Goal: Information Seeking & Learning: Learn about a topic

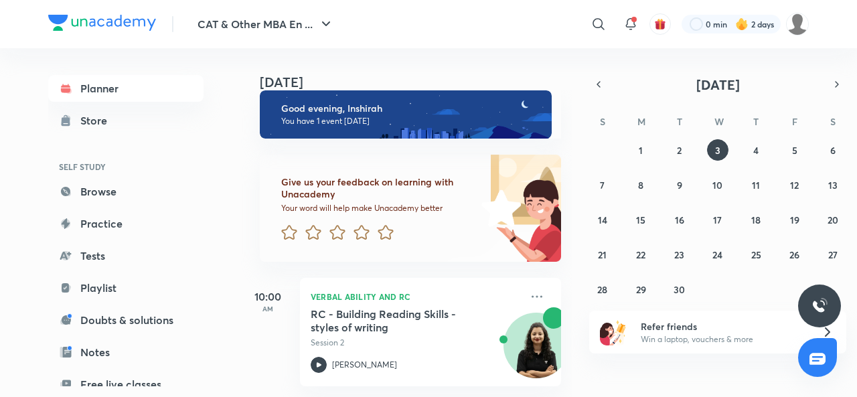
scroll to position [24, 0]
click at [677, 149] on abbr "2" at bounding box center [679, 150] width 5 height 13
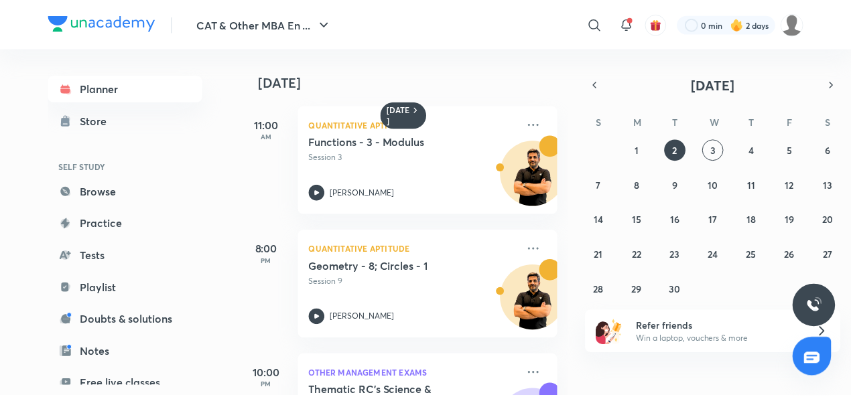
scroll to position [0, 0]
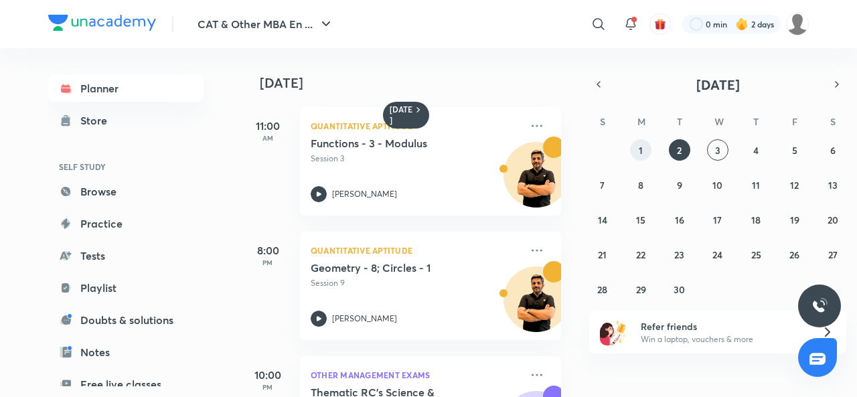
click at [644, 149] on button "1" at bounding box center [640, 149] width 21 height 21
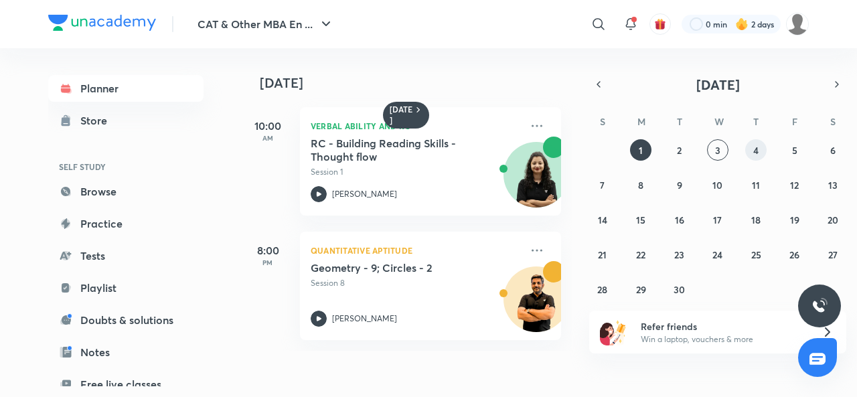
click at [756, 159] on button "4" at bounding box center [756, 149] width 21 height 21
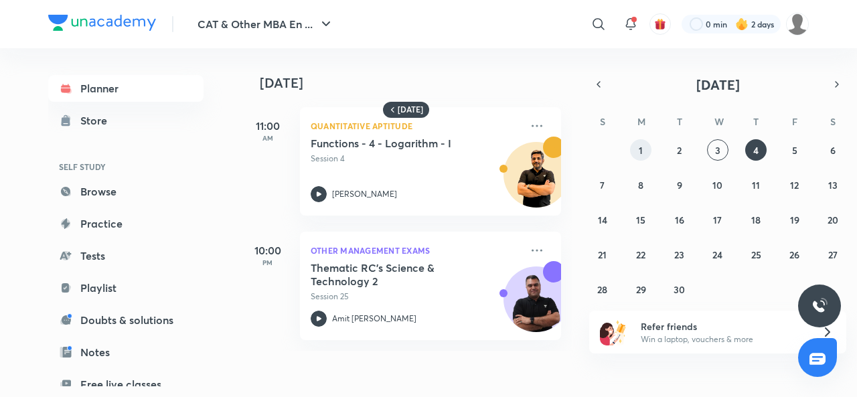
click at [647, 144] on button "1" at bounding box center [640, 149] width 21 height 21
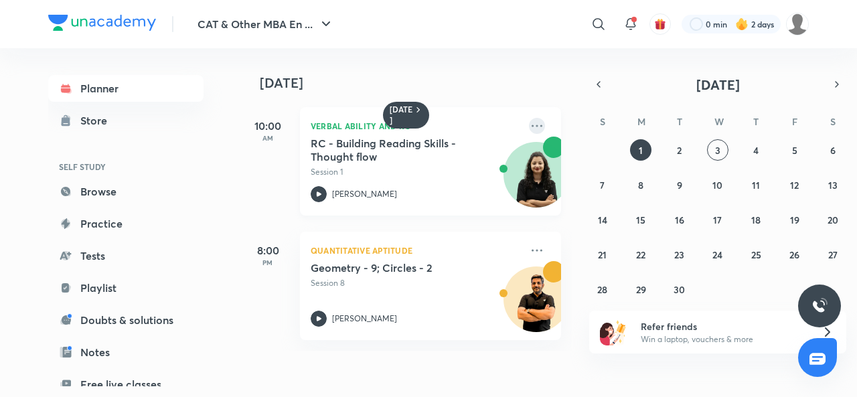
click at [529, 128] on icon at bounding box center [537, 126] width 16 height 16
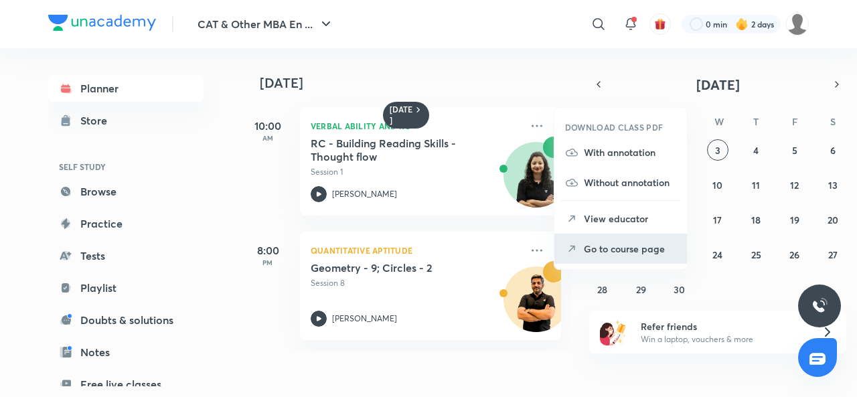
click at [617, 251] on p "Go to course page" at bounding box center [630, 249] width 92 height 14
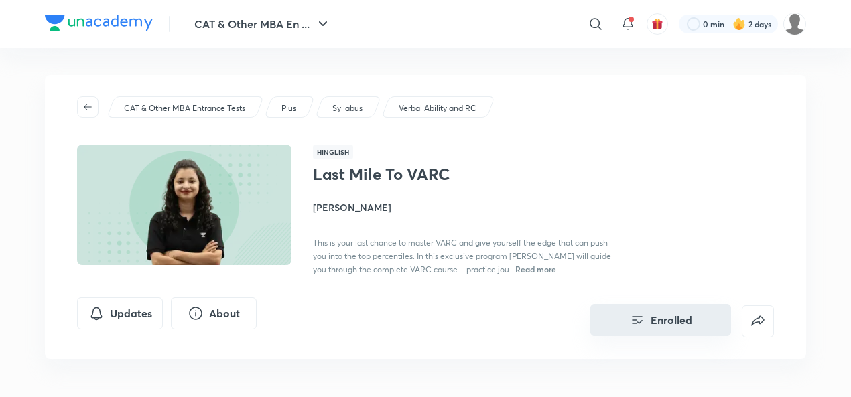
click at [648, 330] on button "Enrolled" at bounding box center [660, 320] width 141 height 32
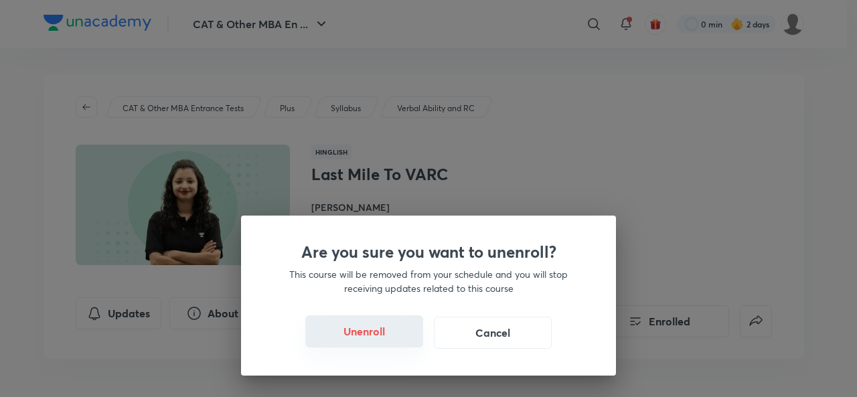
click at [358, 343] on button "Unenroll" at bounding box center [364, 332] width 118 height 32
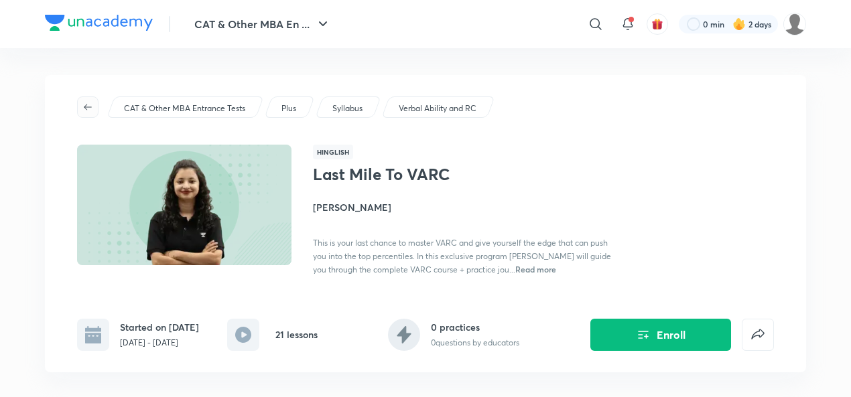
click at [84, 111] on icon "button" at bounding box center [87, 107] width 11 height 11
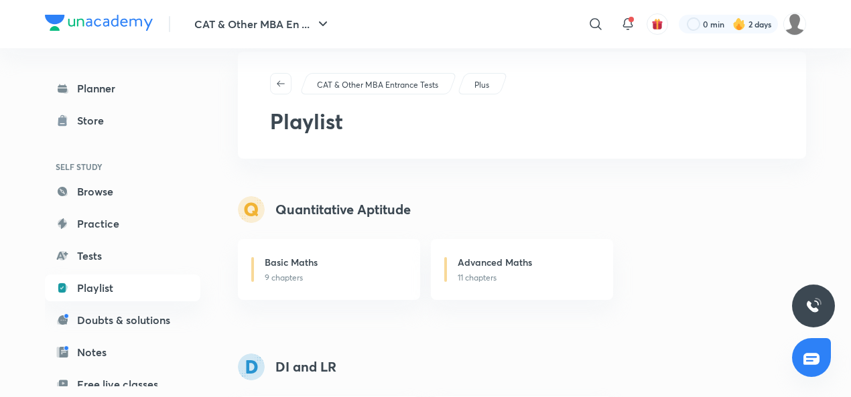
scroll to position [422, 0]
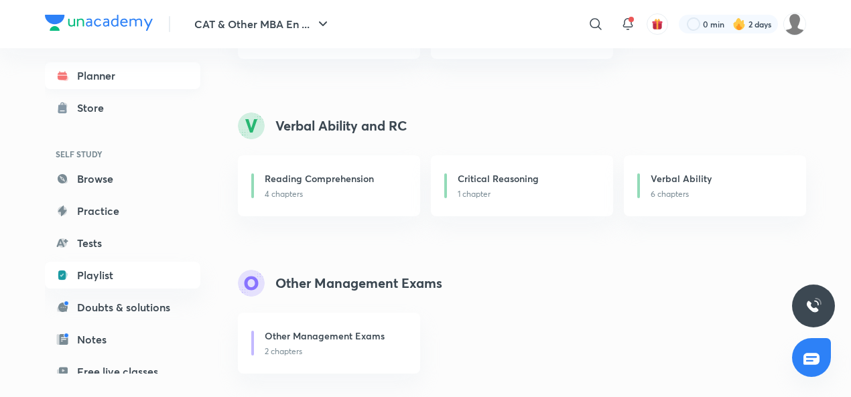
click at [114, 86] on link "Planner" at bounding box center [122, 75] width 155 height 27
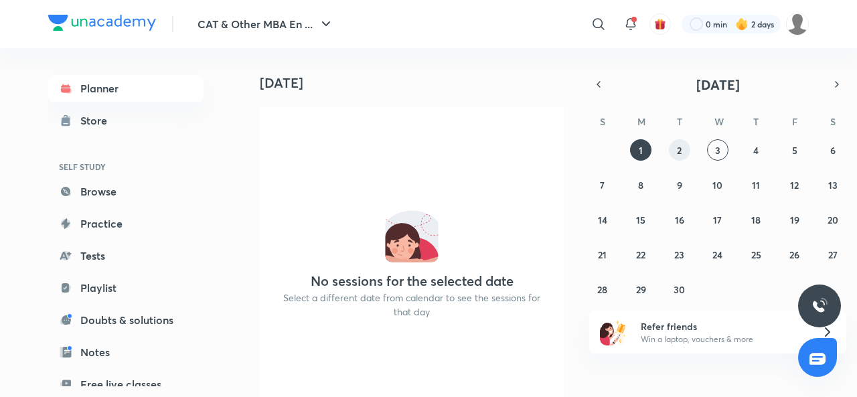
click at [675, 153] on button "2" at bounding box center [679, 149] width 21 height 21
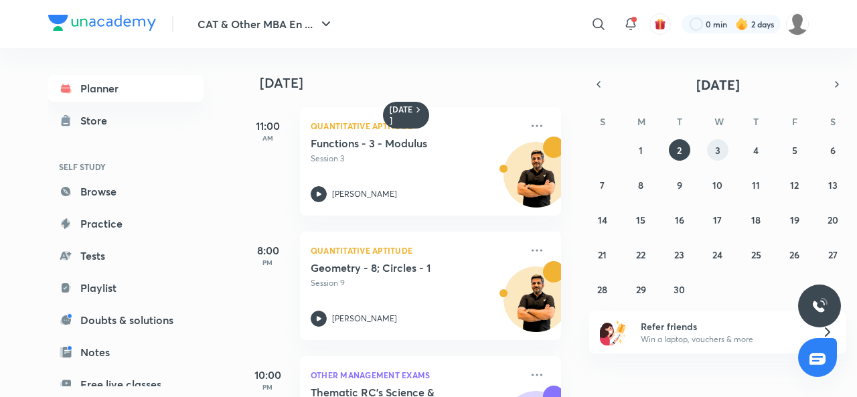
click at [721, 155] on button "3" at bounding box center [717, 149] width 21 height 21
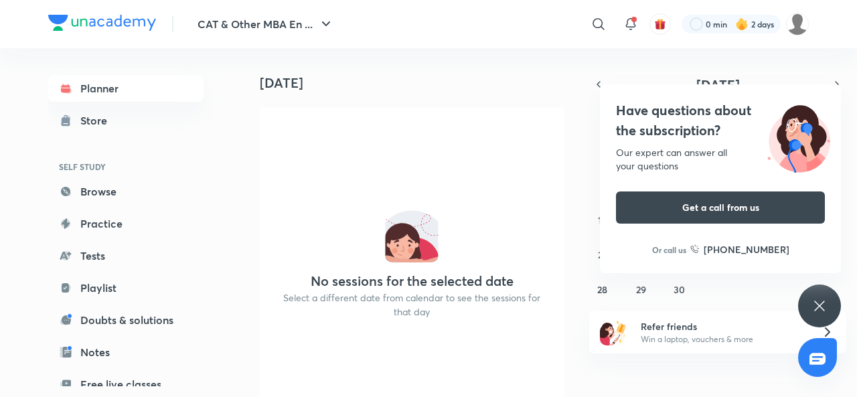
click at [810, 305] on div "Have questions about the subscription? Our expert can answer all your questions…" at bounding box center [820, 306] width 43 height 43
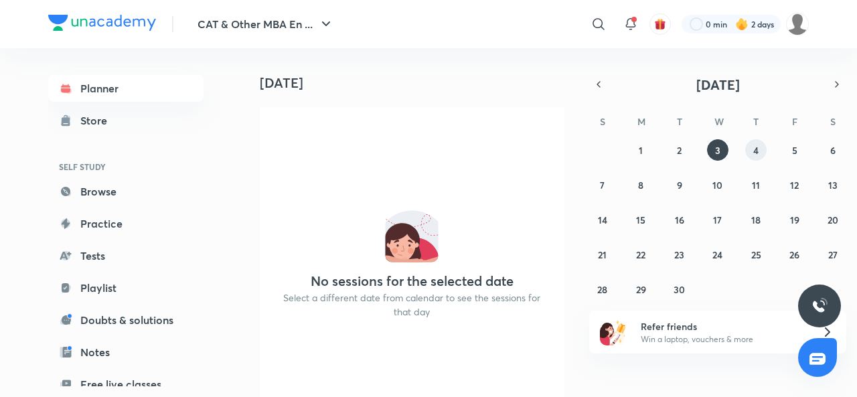
click at [755, 147] on abbr "4" at bounding box center [756, 150] width 5 height 13
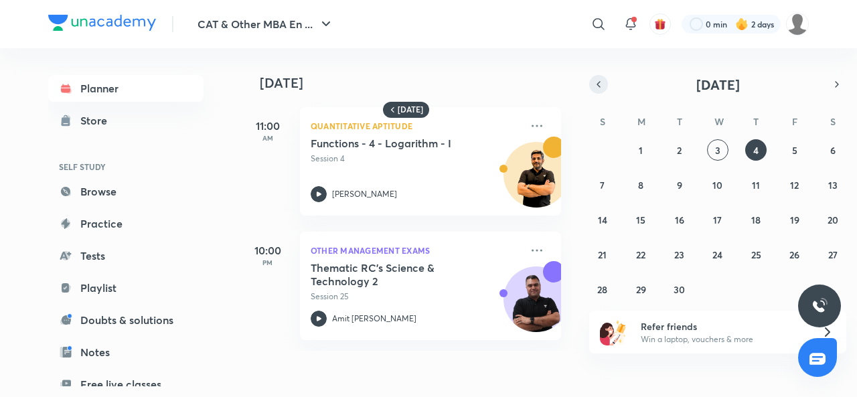
click at [594, 80] on icon "button" at bounding box center [599, 84] width 11 height 12
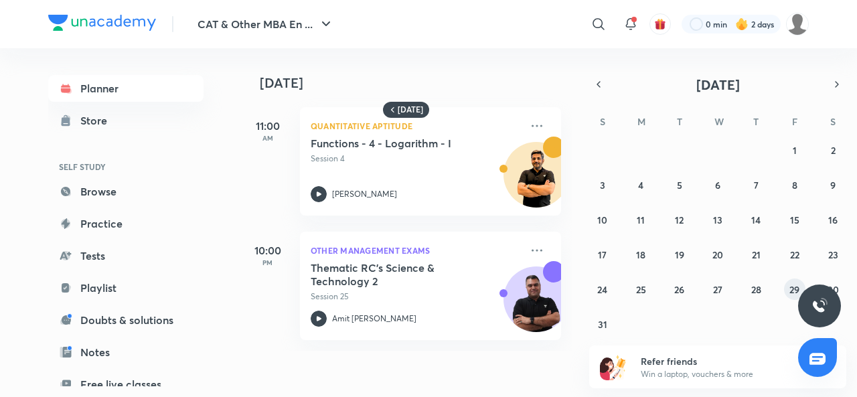
click at [790, 290] on abbr "29" at bounding box center [795, 289] width 10 height 13
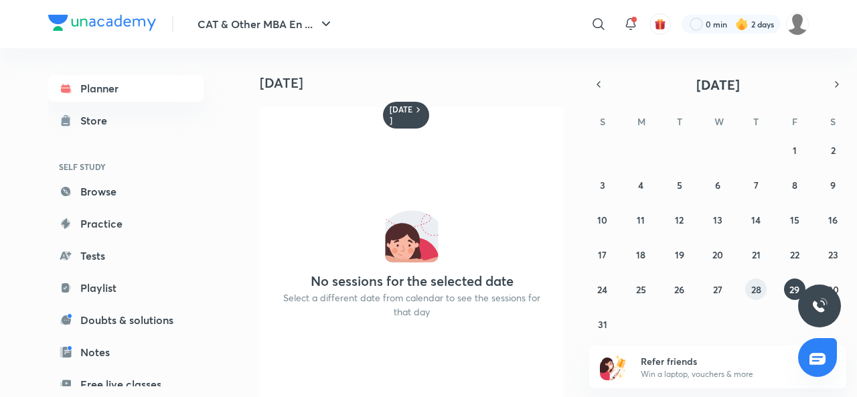
click at [762, 290] on button "28" at bounding box center [756, 289] width 21 height 21
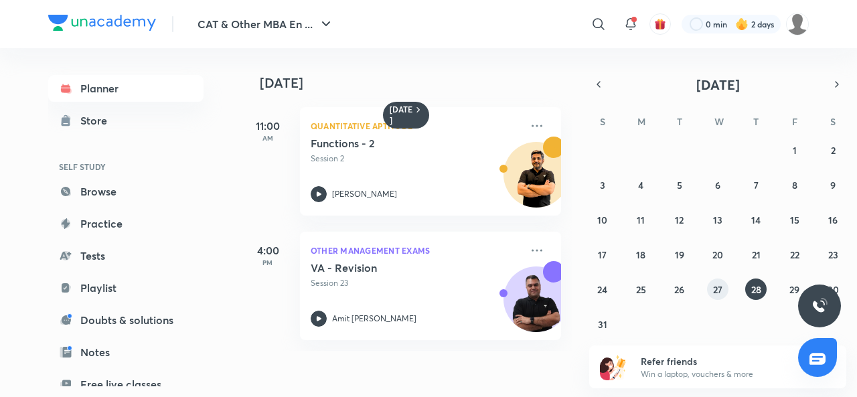
click at [717, 285] on abbr "27" at bounding box center [717, 289] width 9 height 13
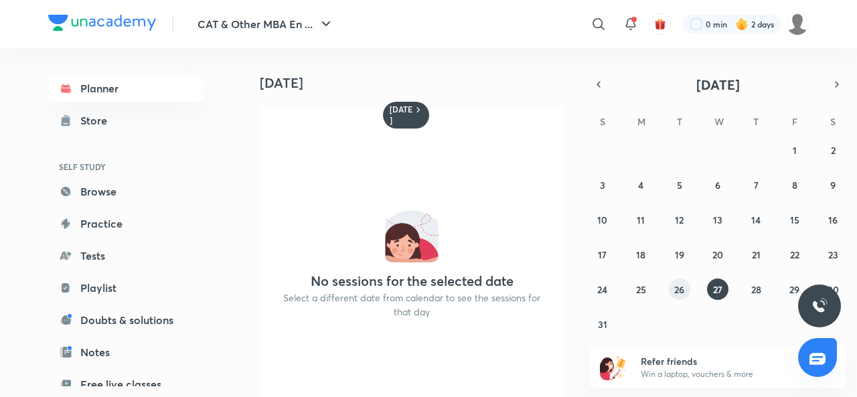
click at [679, 286] on abbr "26" at bounding box center [680, 289] width 10 height 13
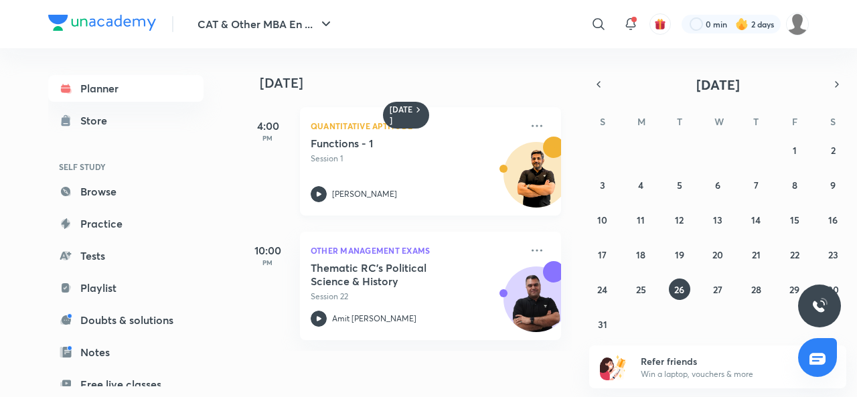
click at [313, 199] on icon at bounding box center [319, 194] width 16 height 16
